Goal: Transaction & Acquisition: Purchase product/service

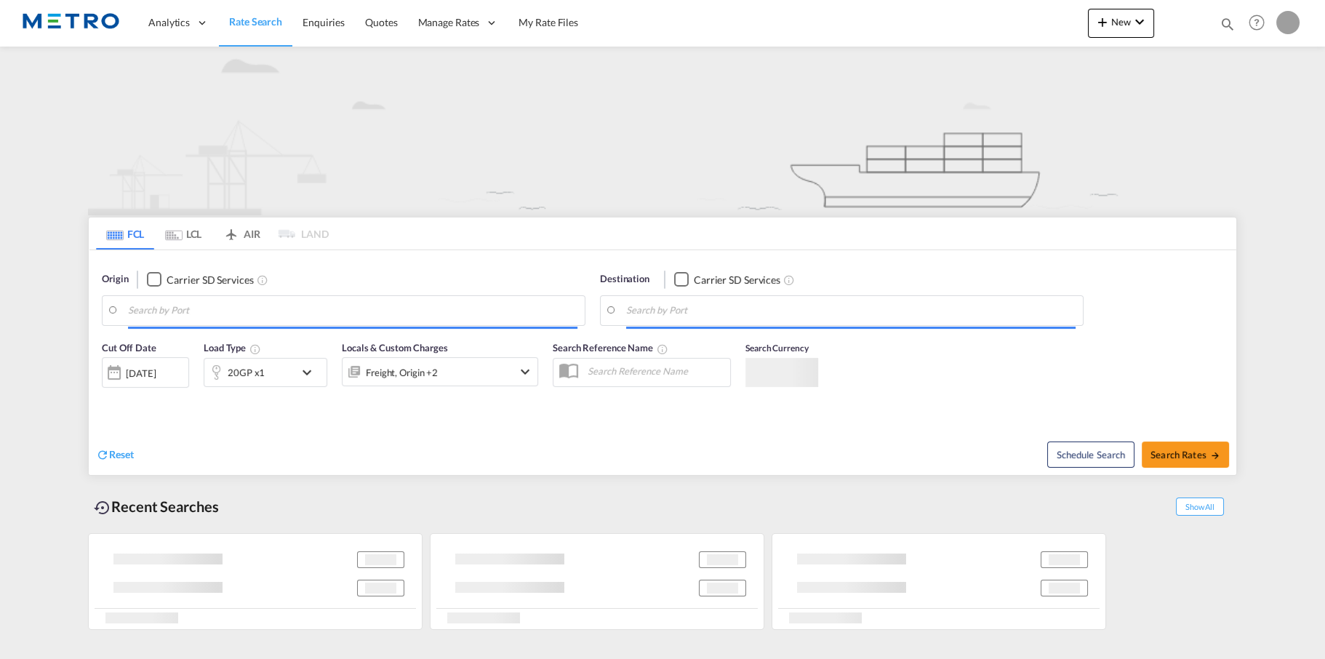
type input "[GEOGRAPHIC_DATA], GBSOU"
type input "[PERSON_NAME] ([PERSON_NAME]), [GEOGRAPHIC_DATA]"
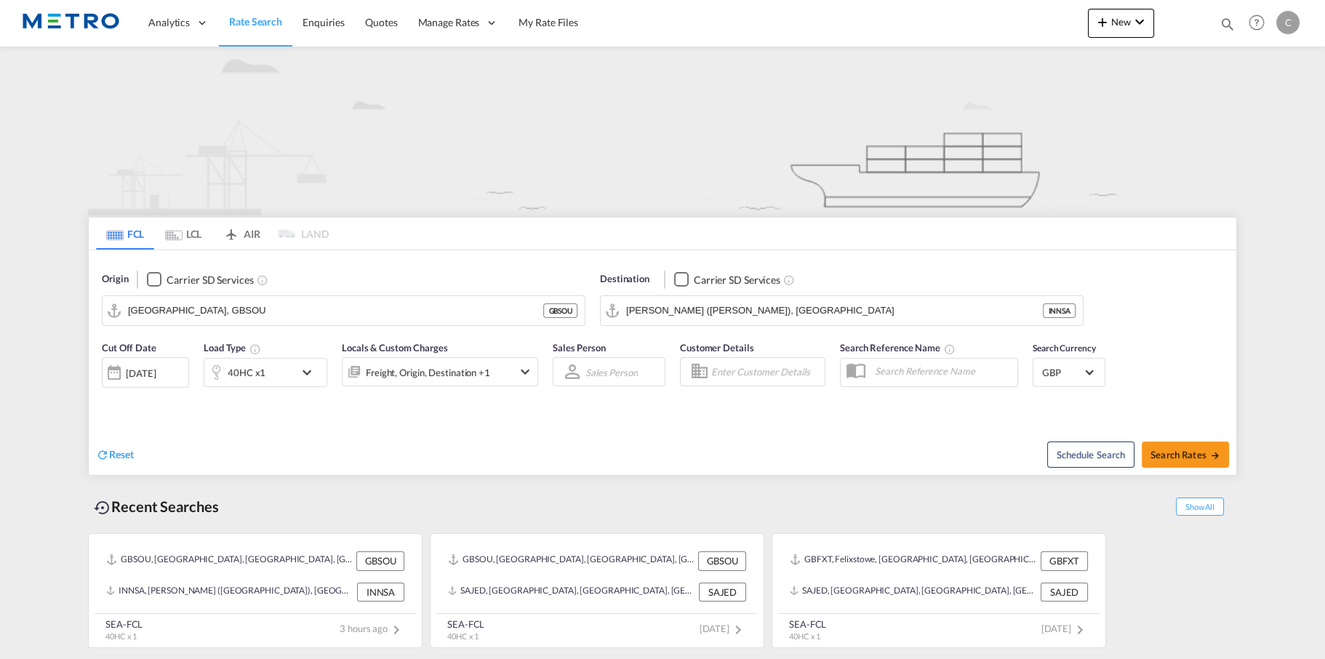
drag, startPoint x: 254, startPoint y: 297, endPoint x: 240, endPoint y: 308, distance: 17.6
click at [252, 298] on md-input-container "[GEOGRAPHIC_DATA], [GEOGRAPHIC_DATA] GBSOU" at bounding box center [344, 310] width 482 height 29
click at [233, 311] on input "[GEOGRAPHIC_DATA], GBSOU" at bounding box center [352, 311] width 449 height 22
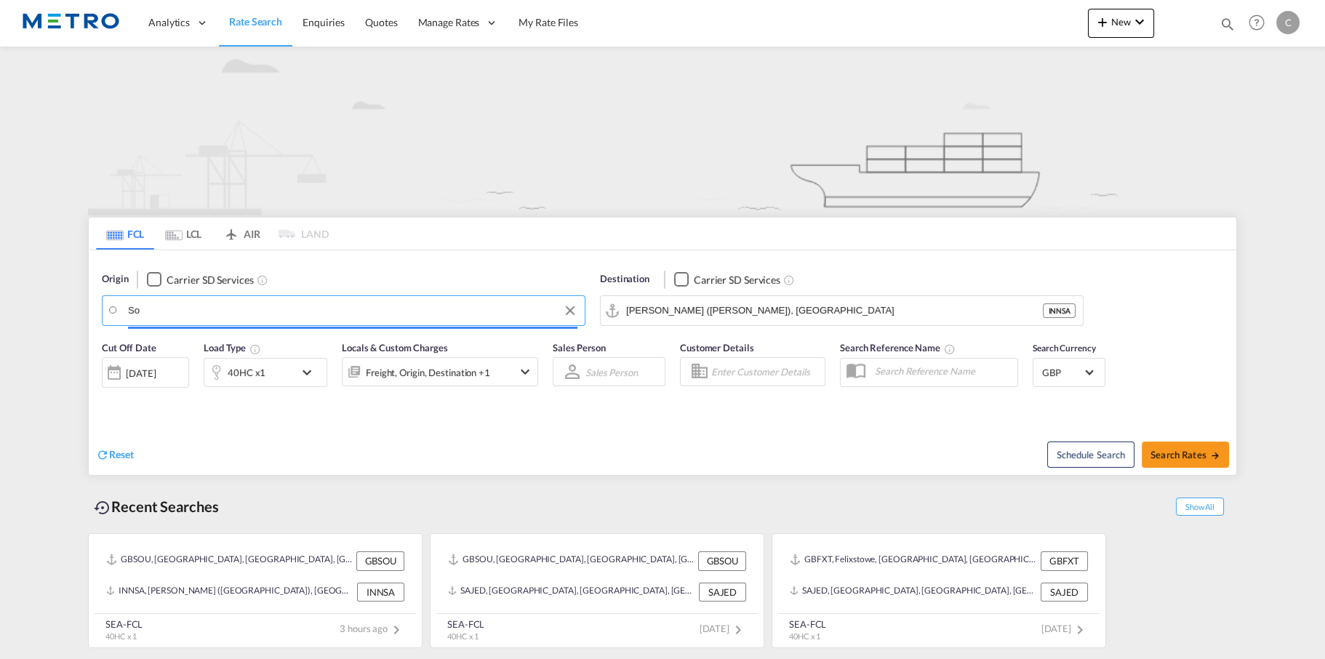
type input "S"
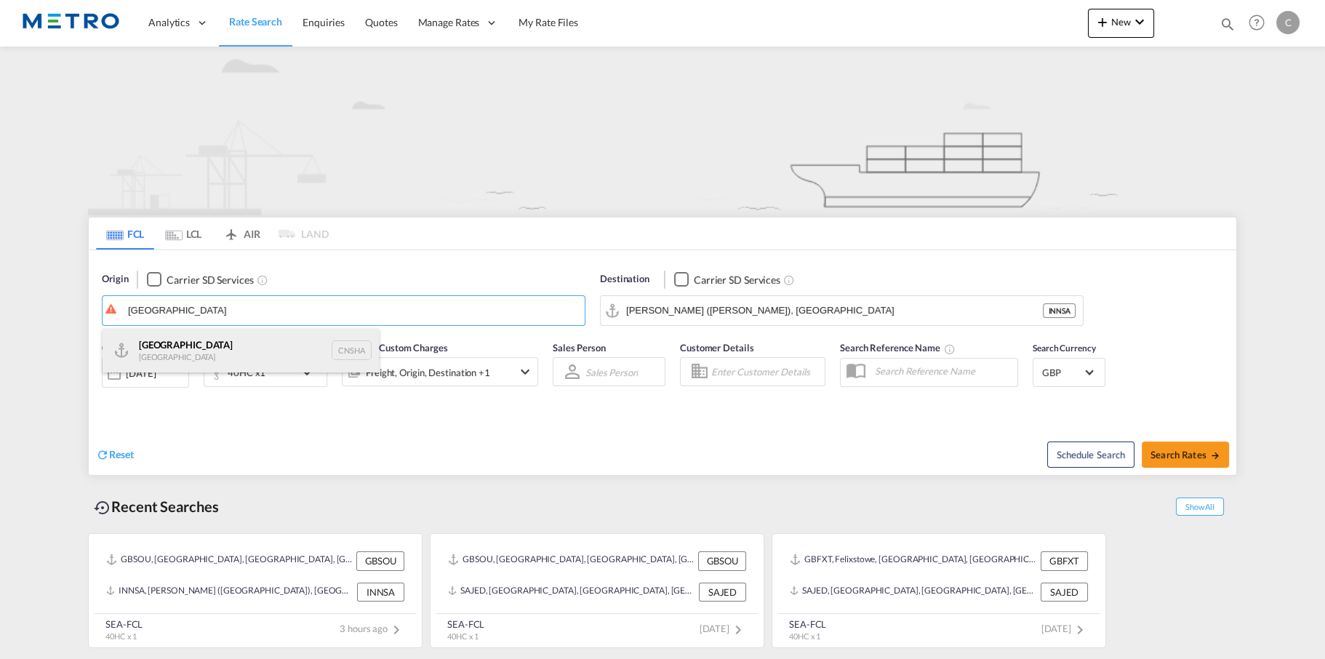
click at [176, 341] on div "Shanghai [GEOGRAPHIC_DATA] CNSHA" at bounding box center [241, 351] width 276 height 44
type input "[GEOGRAPHIC_DATA], [GEOGRAPHIC_DATA]"
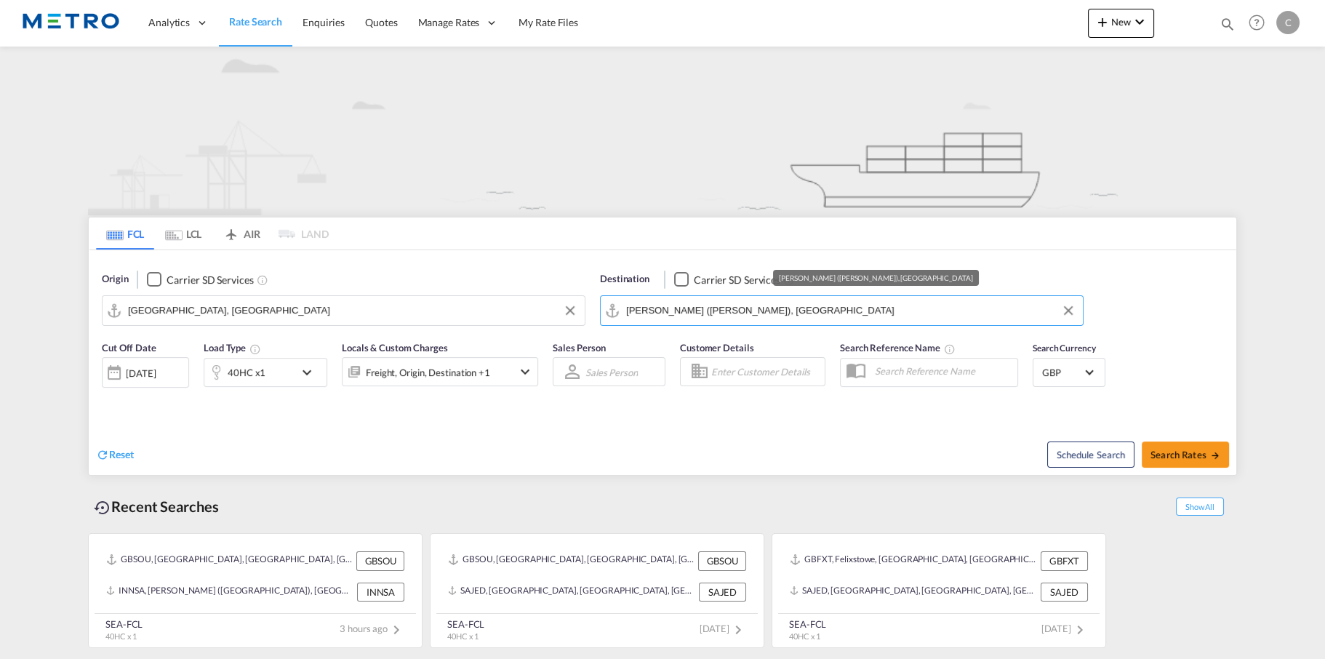
click at [819, 308] on input "[PERSON_NAME] ([PERSON_NAME]), [GEOGRAPHIC_DATA]" at bounding box center [850, 311] width 449 height 22
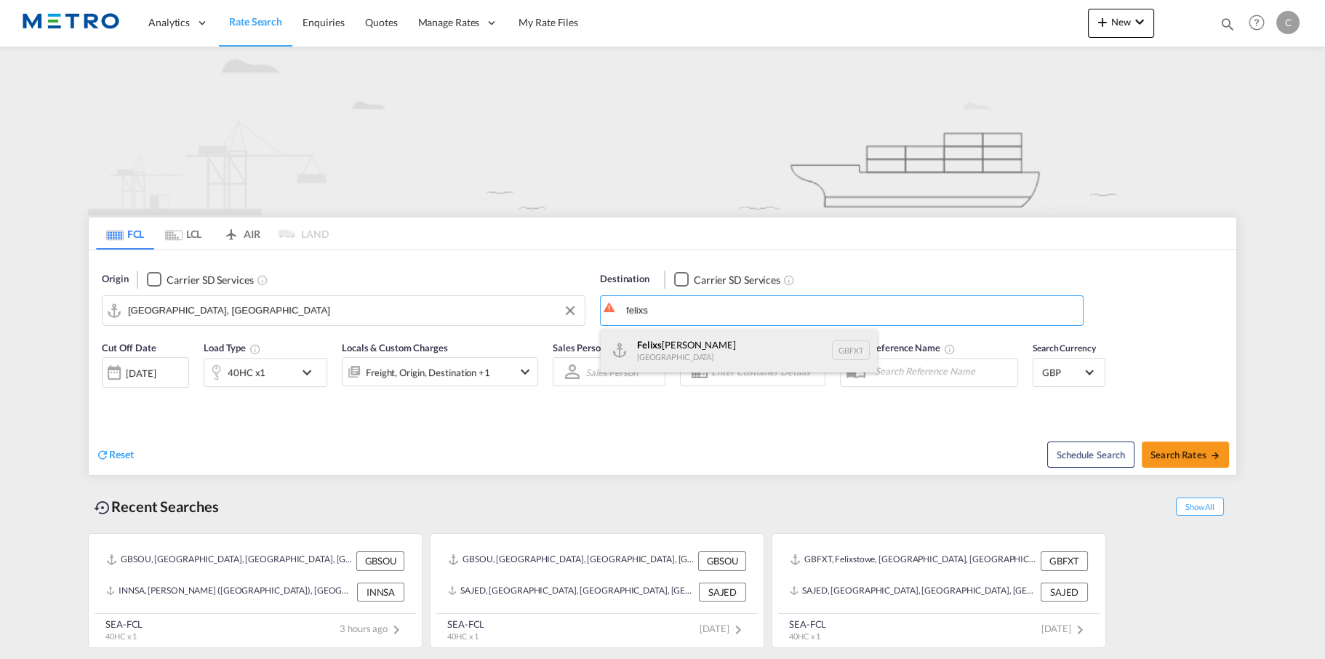
click at [768, 341] on div "Felixs [PERSON_NAME] [GEOGRAPHIC_DATA] GBFXT" at bounding box center [738, 351] width 276 height 44
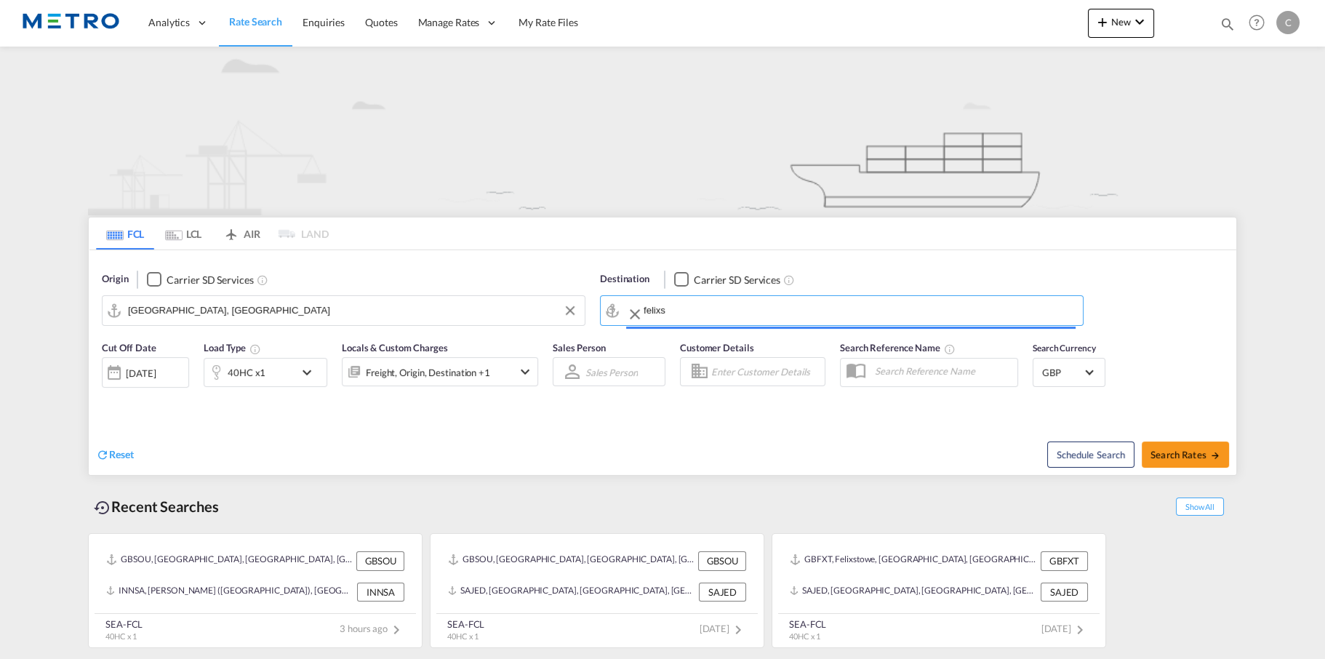
type input "Felixstowe, GBFXT"
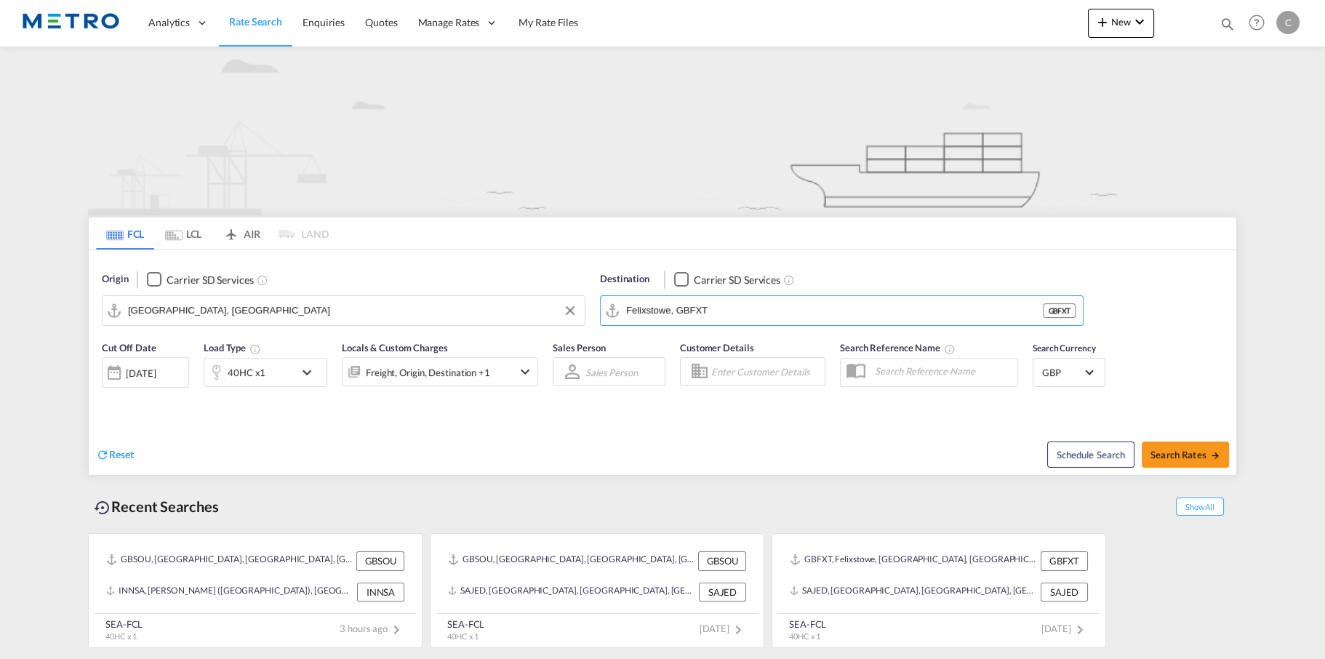
click at [824, 255] on div "Origin Carrier SD Services [GEOGRAPHIC_DATA], CNSHA Destination Carrier SD Serv…" at bounding box center [662, 291] width 1147 height 83
click at [259, 371] on div "40HC x1" at bounding box center [247, 372] width 38 height 20
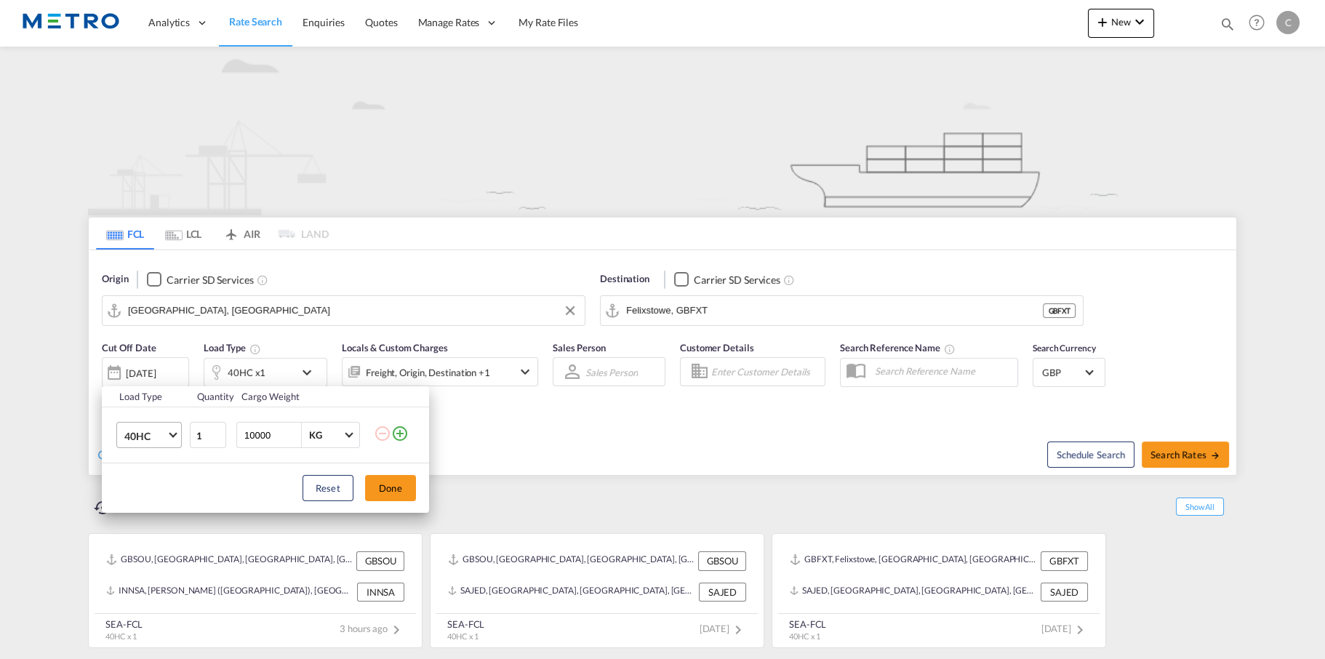
click at [160, 436] on span "40HC" at bounding box center [145, 436] width 42 height 15
click at [159, 367] on md-option "20GP" at bounding box center [161, 365] width 99 height 35
click at [273, 433] on input "10000" at bounding box center [272, 434] width 58 height 25
click at [250, 435] on input "10000" at bounding box center [272, 434] width 58 height 25
type input "5000"
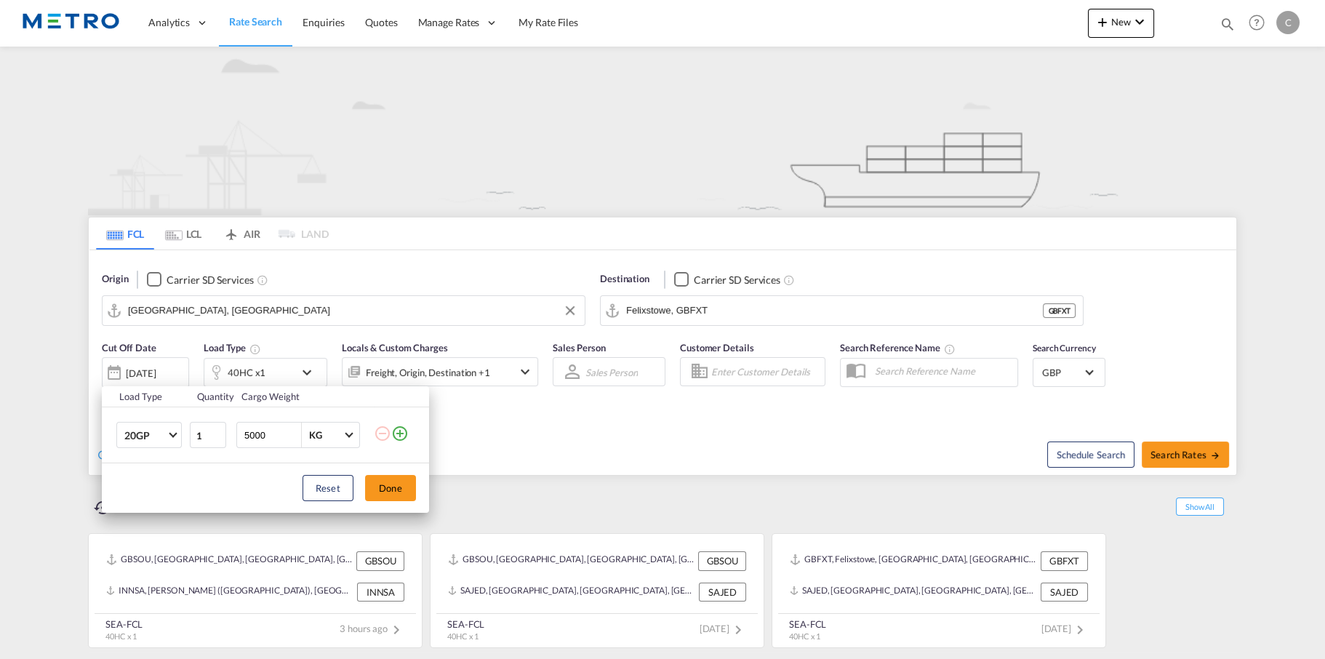
click at [280, 455] on td "5000 KG KG" at bounding box center [303, 435] width 141 height 56
click at [393, 483] on button "Done" at bounding box center [390, 488] width 51 height 26
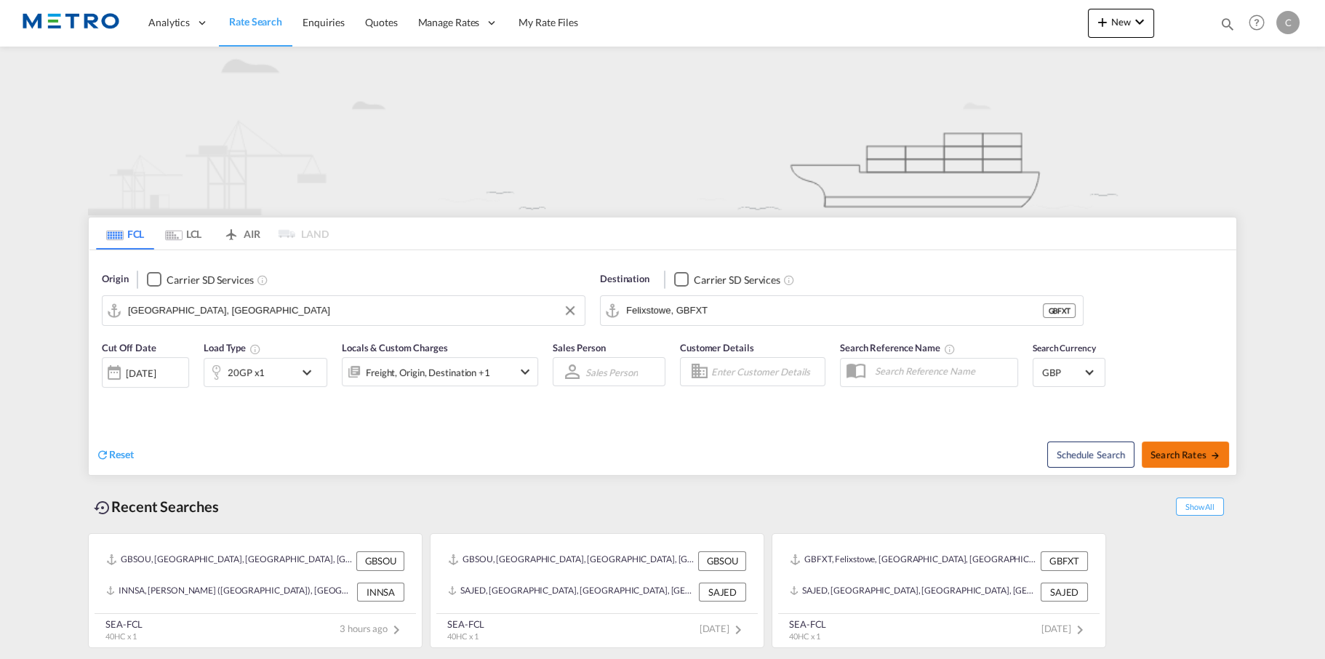
click at [1202, 453] on span "Search Rates" at bounding box center [1185, 455] width 70 height 12
type input "CNSHA to GBFXT / [DATE]"
